Goal: Navigation & Orientation: Understand site structure

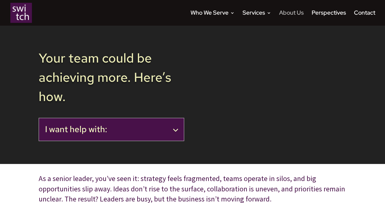
click at [291, 11] on link "About Us" at bounding box center [291, 18] width 25 height 15
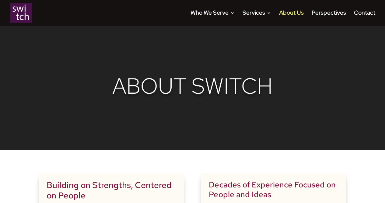
click at [23, 14] on img at bounding box center [21, 13] width 22 height 20
